Goal: Manage account settings

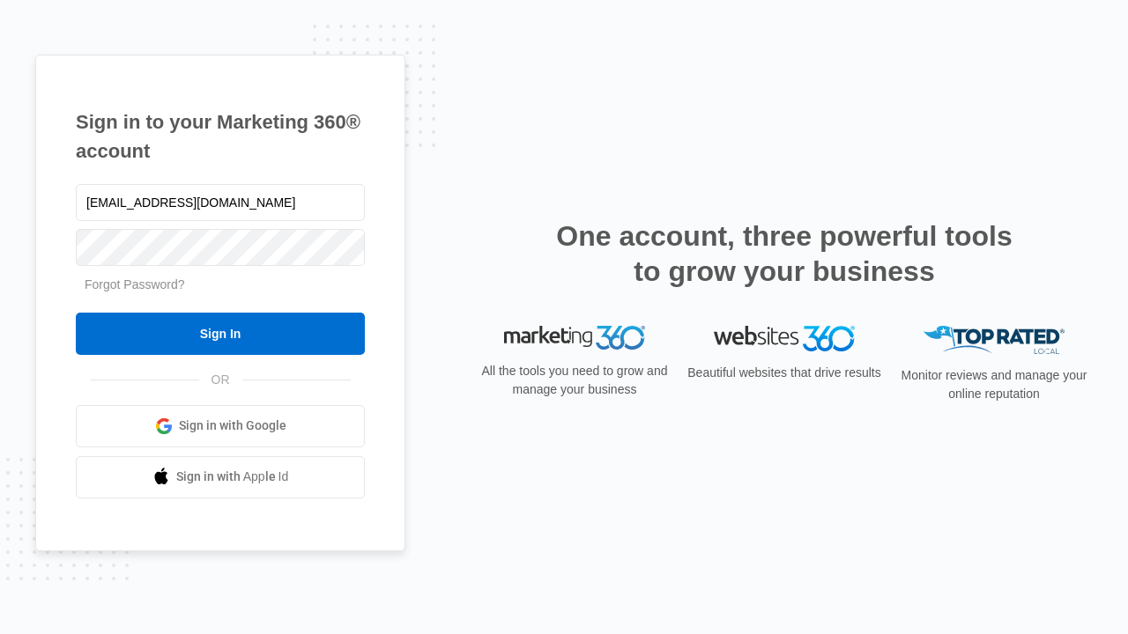
type input "[EMAIL_ADDRESS][DOMAIN_NAME]"
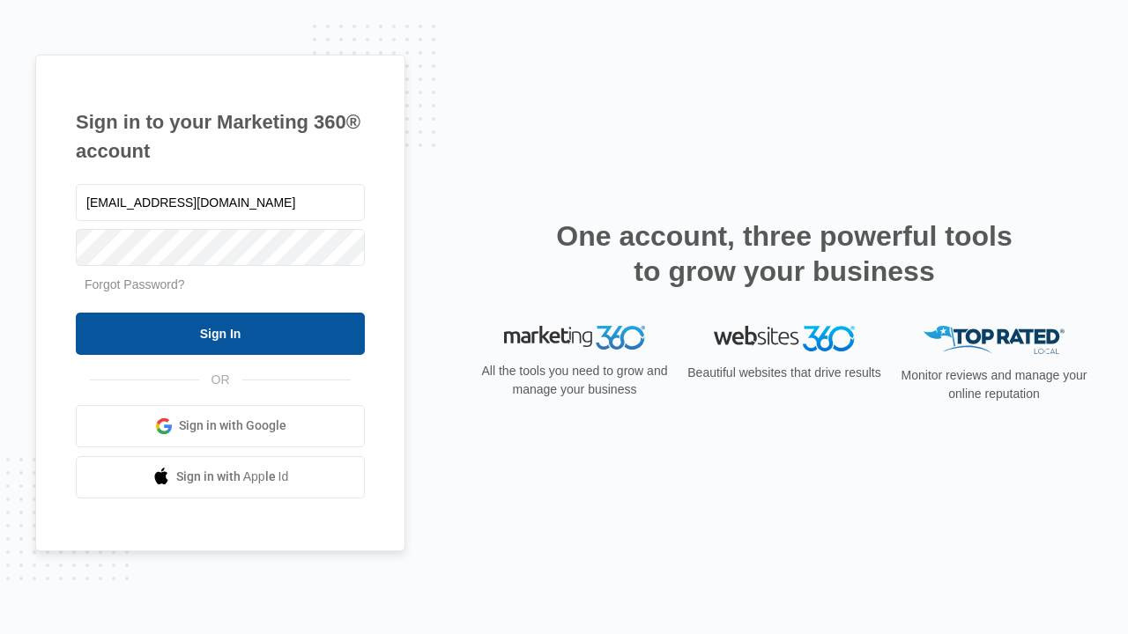
click at [220, 333] on input "Sign In" at bounding box center [220, 334] width 289 height 42
